Goal: Entertainment & Leisure: Browse casually

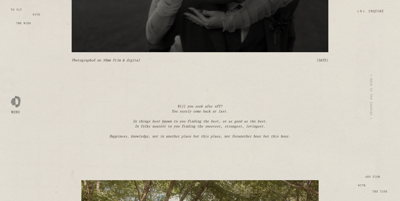
scroll to position [269, 0]
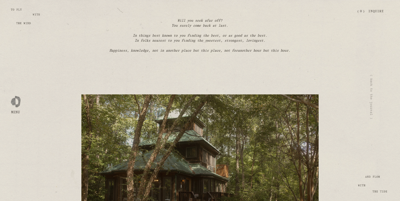
click at [208, 38] on div "In folks nearest to you finding the sweetest, strongest, lovingest." at bounding box center [200, 40] width 218 height 5
click at [198, 52] on icon "Happiness, knowledge, not in another place but this place, not for" at bounding box center [173, 50] width 128 height 3
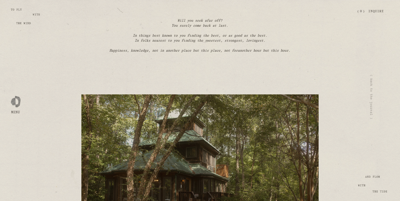
click at [198, 52] on icon "Happiness, knowledge, not in another place but this place, not for" at bounding box center [173, 50] width 128 height 3
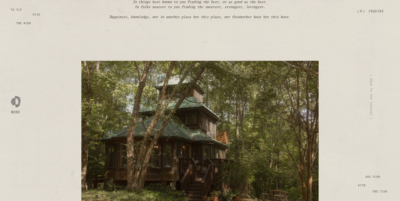
scroll to position [358, 0]
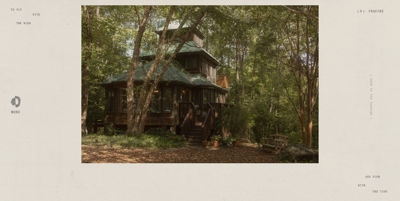
click at [336, 91] on div at bounding box center [200, 84] width 276 height 197
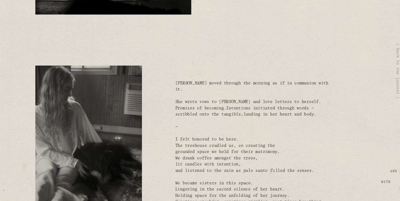
scroll to position [2516, 0]
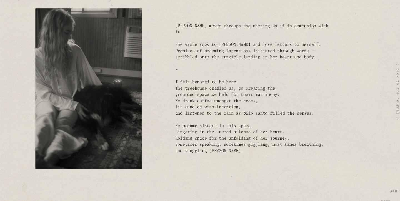
click at [240, 97] on div "grounded space we held for their matrimony." at bounding box center [255, 99] width 125 height 5
click at [234, 102] on div "We drank coffee amongst the trees," at bounding box center [255, 104] width 125 height 5
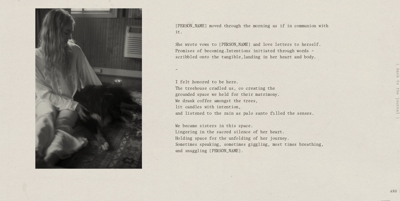
click at [234, 102] on div "We drank coffee amongst the trees," at bounding box center [255, 104] width 125 height 5
click at [229, 107] on div "lit candles with intention," at bounding box center [255, 109] width 125 height 5
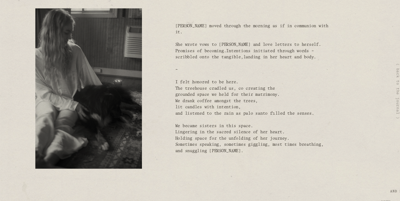
click at [229, 107] on div "lit candles with intention," at bounding box center [255, 109] width 125 height 5
click at [228, 112] on div "and listened to the rain as palo santo filled the senses." at bounding box center [255, 114] width 125 height 5
click at [224, 122] on div "We became sisters in this space." at bounding box center [255, 124] width 125 height 5
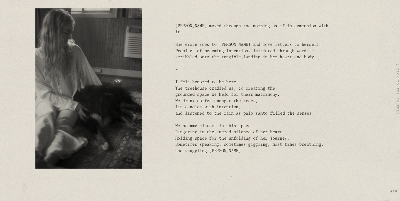
click at [224, 122] on div "We became sisters in this space." at bounding box center [255, 124] width 125 height 5
click at [221, 127] on div "Lingering in the sacred silence of her heart." at bounding box center [255, 129] width 125 height 5
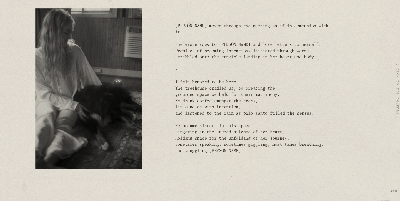
click at [219, 137] on div "Sometimes speaking, sometimes giggling, most times breathing," at bounding box center [255, 139] width 125 height 5
click at [222, 132] on div "Holding space for the unfolding of her journey." at bounding box center [255, 134] width 125 height 5
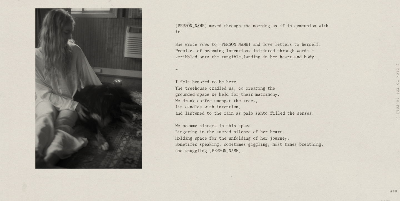
click at [222, 132] on div "Holding space for the unfolding of her journey." at bounding box center [255, 134] width 125 height 5
click at [217, 137] on div "Sometimes speaking, sometimes giggling, most times breathing," at bounding box center [255, 139] width 125 height 5
click at [213, 145] on div "and snuggling [PERSON_NAME]." at bounding box center [255, 144] width 125 height 5
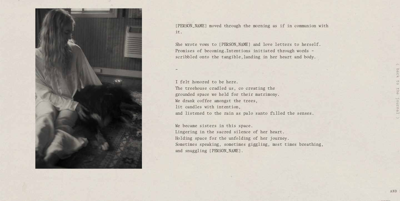
click at [213, 145] on div "and snuggling [PERSON_NAME]." at bounding box center [255, 144] width 125 height 5
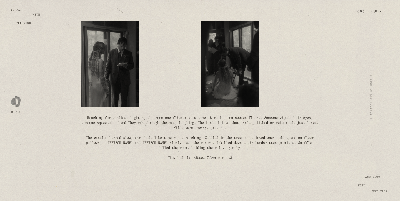
scroll to position [7581, 0]
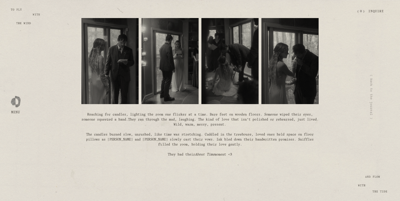
click at [137, 117] on div "Reaching for candles, lighting the room one flicker at a time. Bare feet on woo…" at bounding box center [199, 119] width 237 height 15
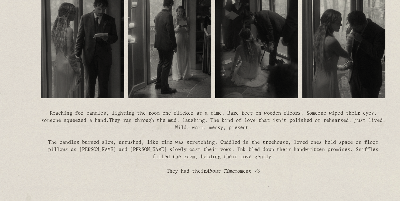
click at [158, 124] on span "They ran through the mud, laughing. The kind of love that isn’t polished or reh…" at bounding box center [223, 122] width 190 height 8
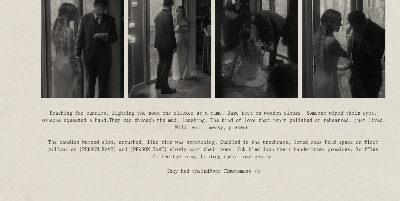
click at [154, 138] on span "The candles burned slow, unrushed, like time was stretching. Cuddled in the tre…" at bounding box center [199, 139] width 227 height 13
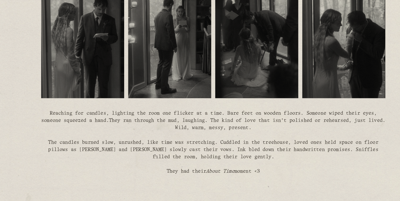
click at [154, 138] on span "The candles burned slow, unrushed, like time was stretching. Cuddled in the tre…" at bounding box center [199, 139] width 227 height 13
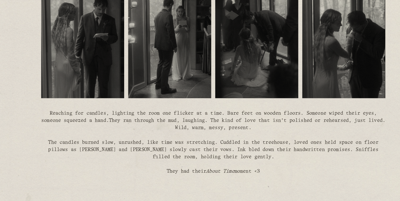
click at [154, 138] on span "The candles burned slow, unrushed, like time was stretching. Cuddled in the tre…" at bounding box center [199, 139] width 227 height 13
click at [191, 138] on span "The candles burned slow, unrushed, like time was stretching. Cuddled in the tre…" at bounding box center [199, 139] width 227 height 13
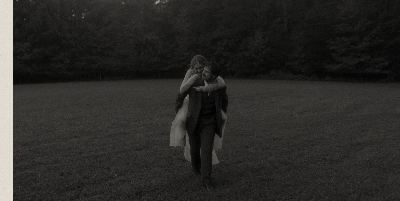
scroll to position [10139, 0]
